Goal: Task Accomplishment & Management: Use online tool/utility

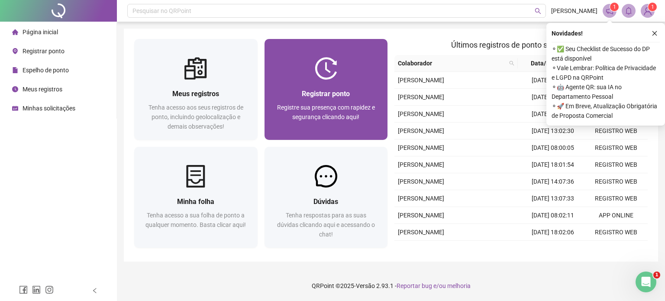
click at [332, 91] on span "Registrar ponto" at bounding box center [326, 94] width 48 height 8
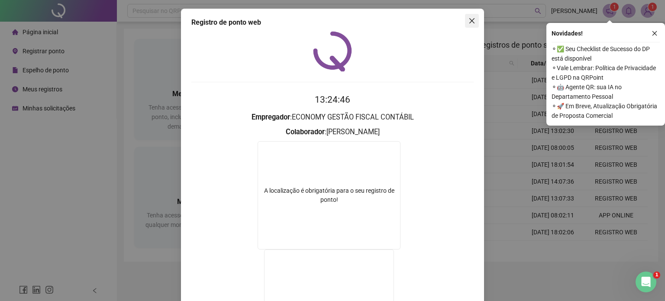
click at [469, 20] on icon "close" at bounding box center [471, 20] width 5 height 5
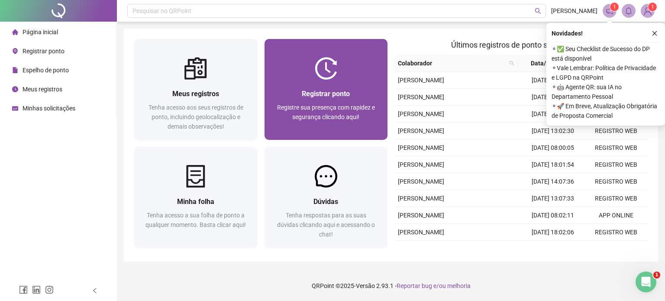
click at [337, 73] on div at bounding box center [326, 68] width 123 height 23
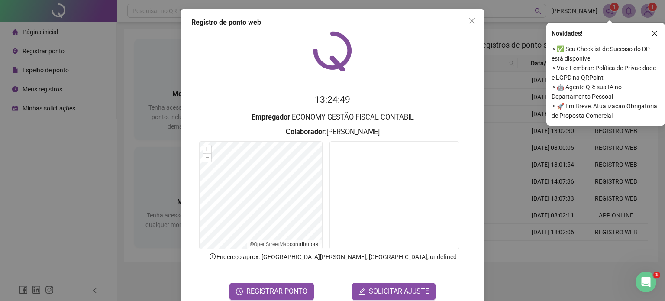
scroll to position [17, 0]
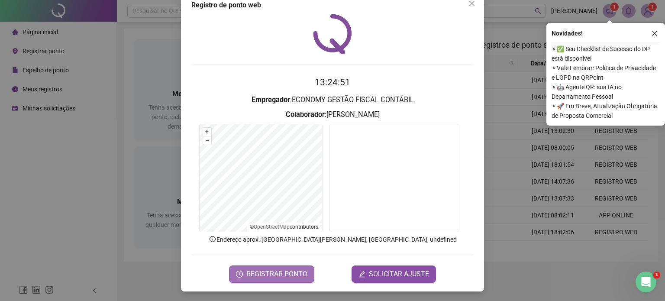
click at [248, 268] on button "REGISTRAR PONTO" at bounding box center [271, 273] width 85 height 17
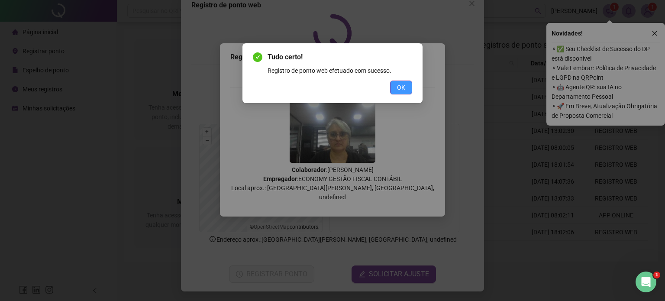
click at [397, 85] on span "OK" at bounding box center [401, 88] width 8 height 10
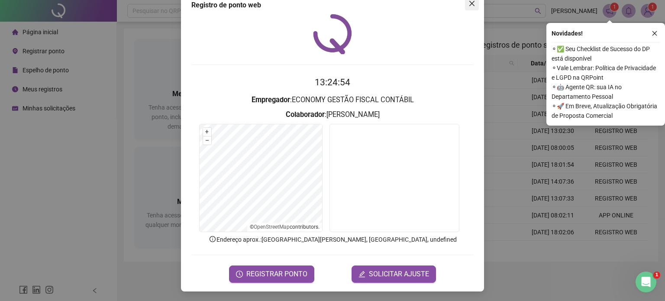
click at [469, 5] on icon "close" at bounding box center [471, 3] width 5 height 5
